Goal: Entertainment & Leisure: Consume media (video, audio)

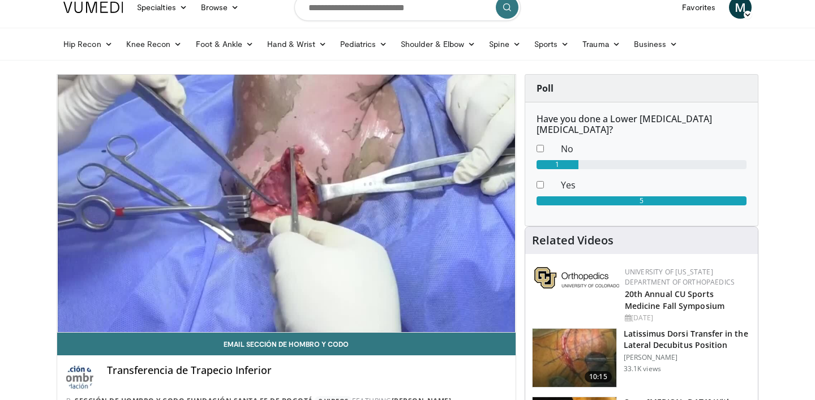
scroll to position [38, 0]
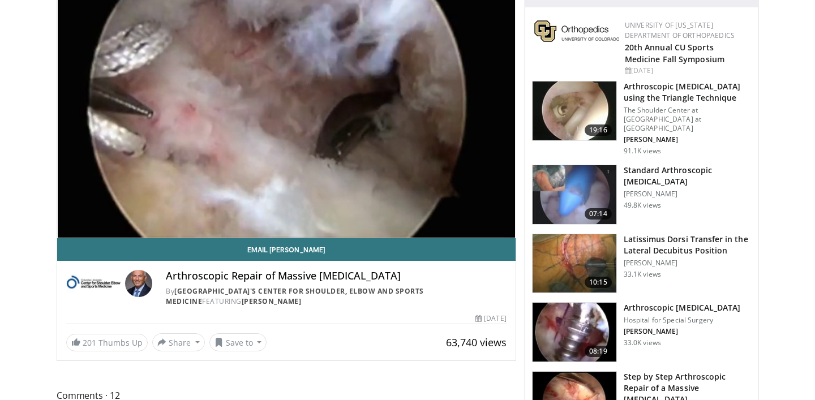
scroll to position [134, 0]
